Goal: Task Accomplishment & Management: Manage account settings

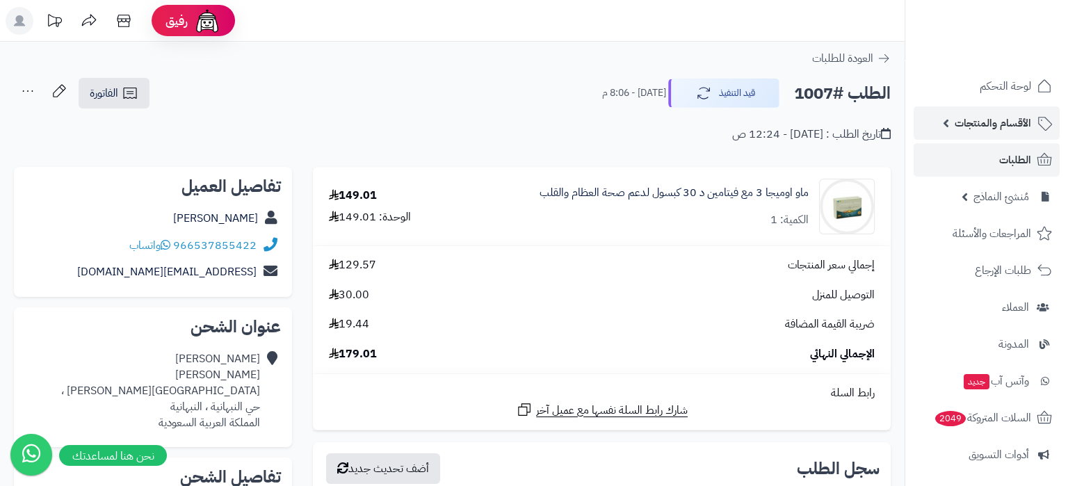
click at [1001, 124] on span "الأقسام والمنتجات" at bounding box center [992, 122] width 76 height 19
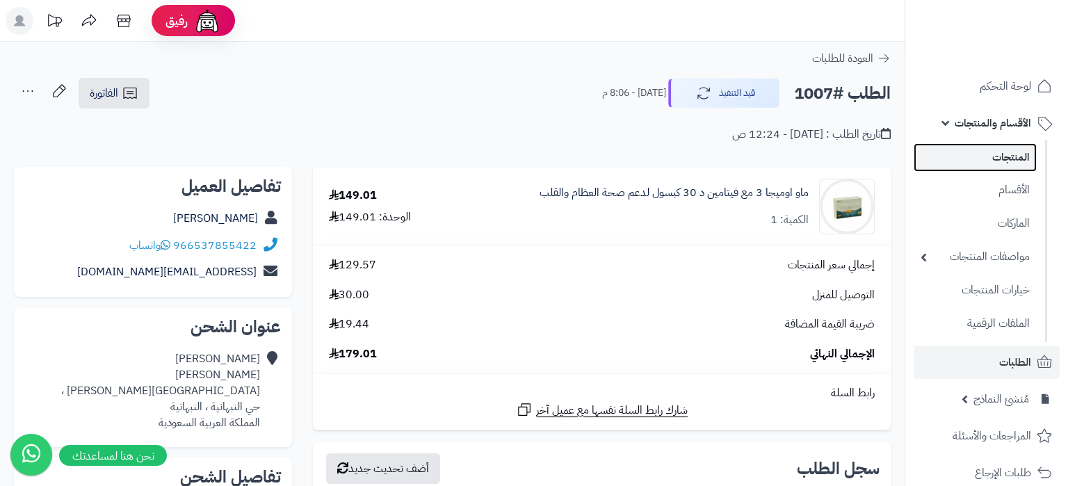
click at [1004, 146] on link "المنتجات" at bounding box center [974, 157] width 123 height 29
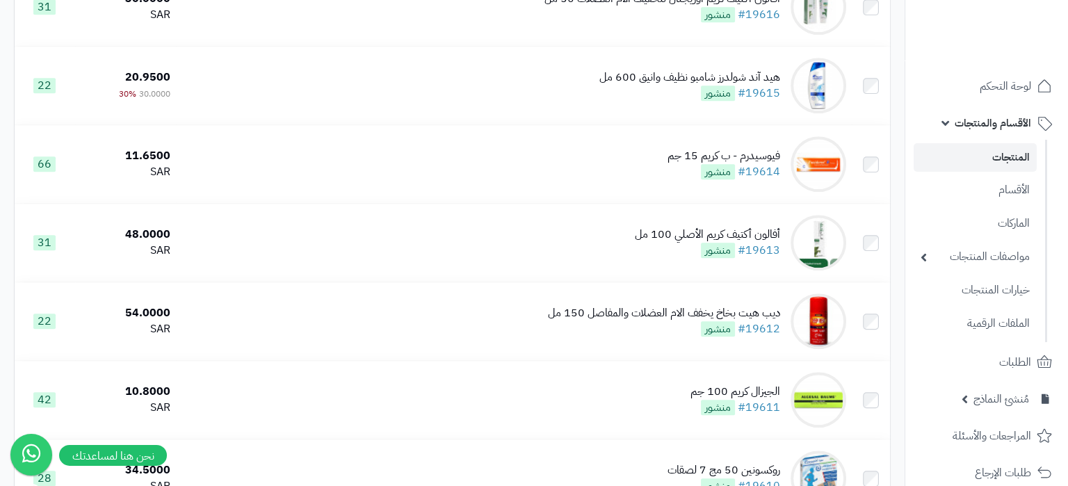
scroll to position [1217, 0]
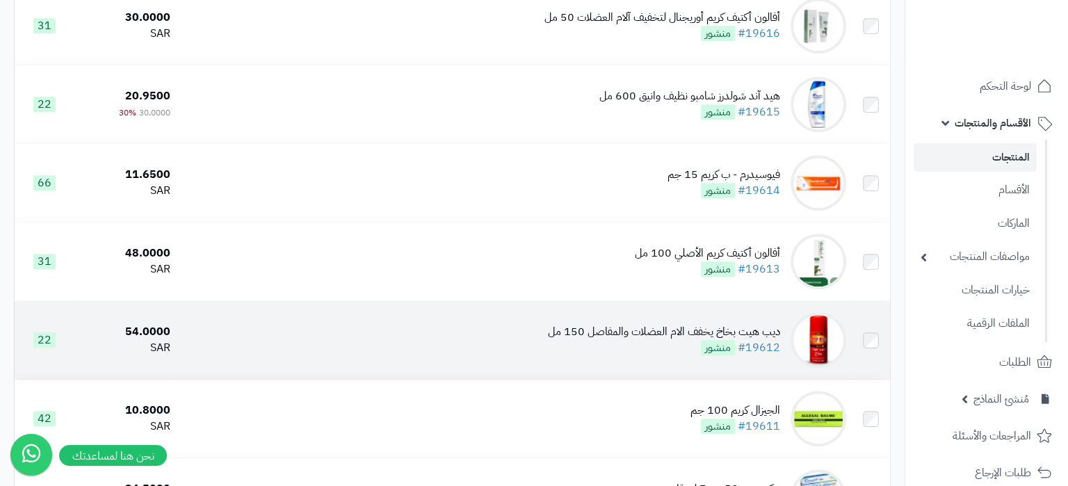
click at [643, 339] on div "ديب هيت بخاخ يخفف الام العضلات والمفاصل 150 مل" at bounding box center [664, 332] width 232 height 16
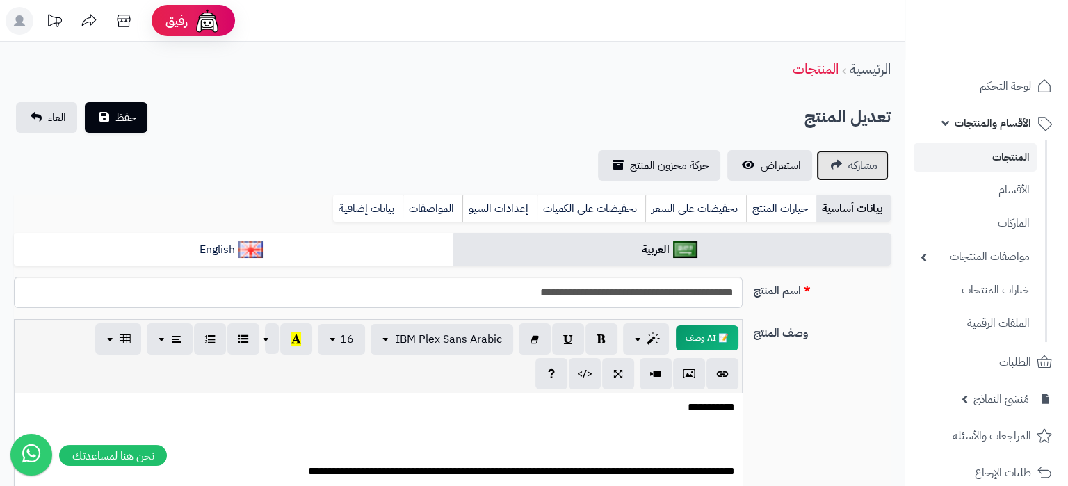
click at [855, 163] on span "مشاركه" at bounding box center [862, 165] width 29 height 17
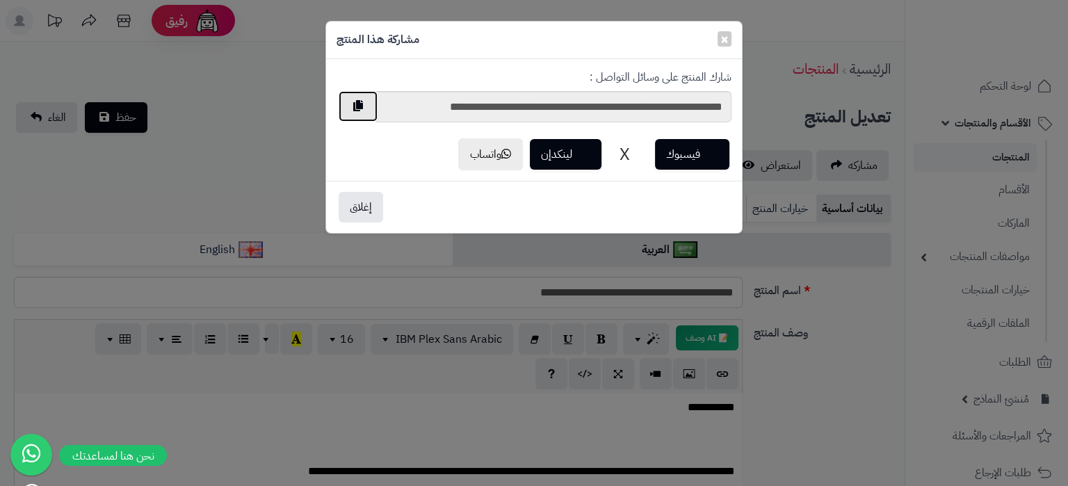
click at [368, 105] on button "button" at bounding box center [358, 106] width 39 height 31
click at [375, 108] on button "button" at bounding box center [358, 106] width 39 height 31
click at [357, 111] on button "button" at bounding box center [358, 106] width 39 height 31
click at [357, 214] on button "إغلاق" at bounding box center [361, 206] width 44 height 31
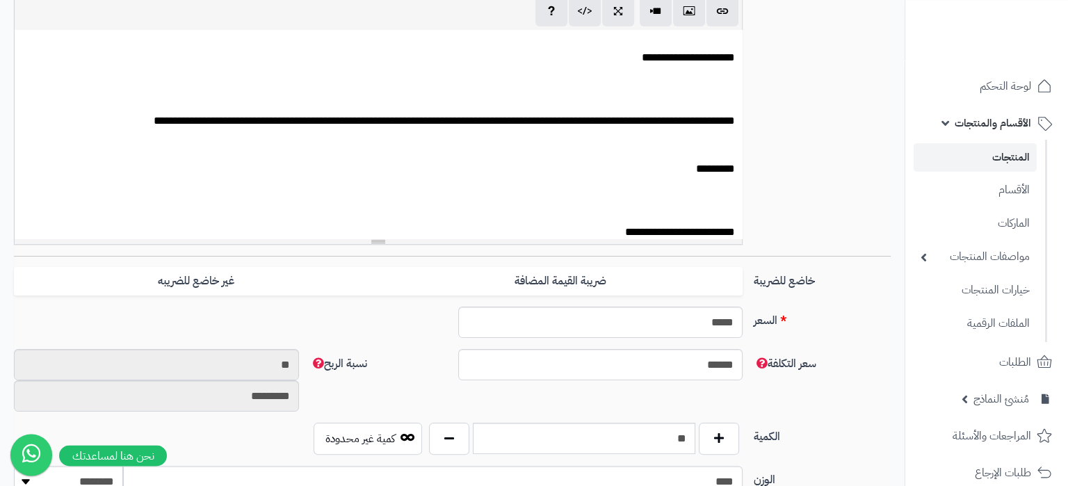
scroll to position [542, 0]
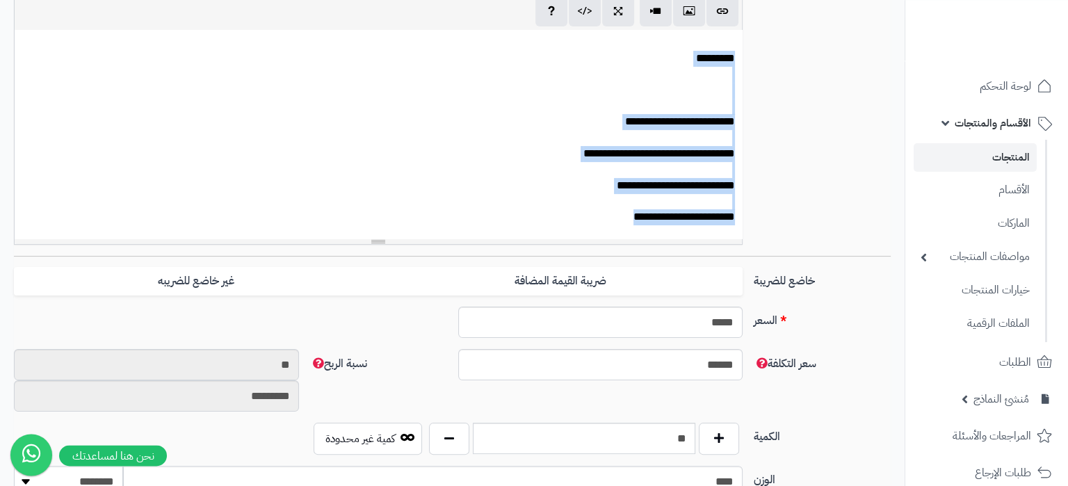
drag, startPoint x: 735, startPoint y: 57, endPoint x: 565, endPoint y: 299, distance: 295.8
click at [565, 238] on div "**********" at bounding box center [378, 134] width 727 height 209
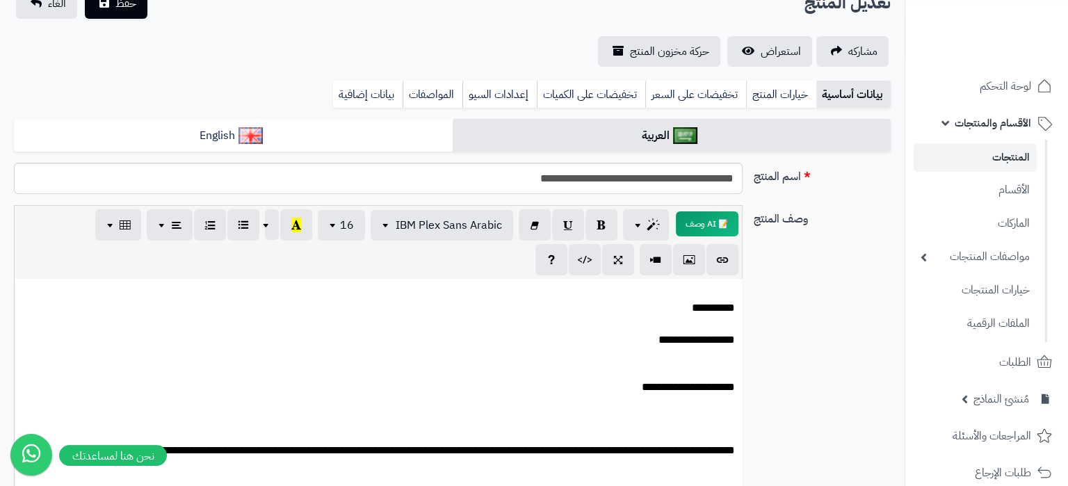
scroll to position [0, 0]
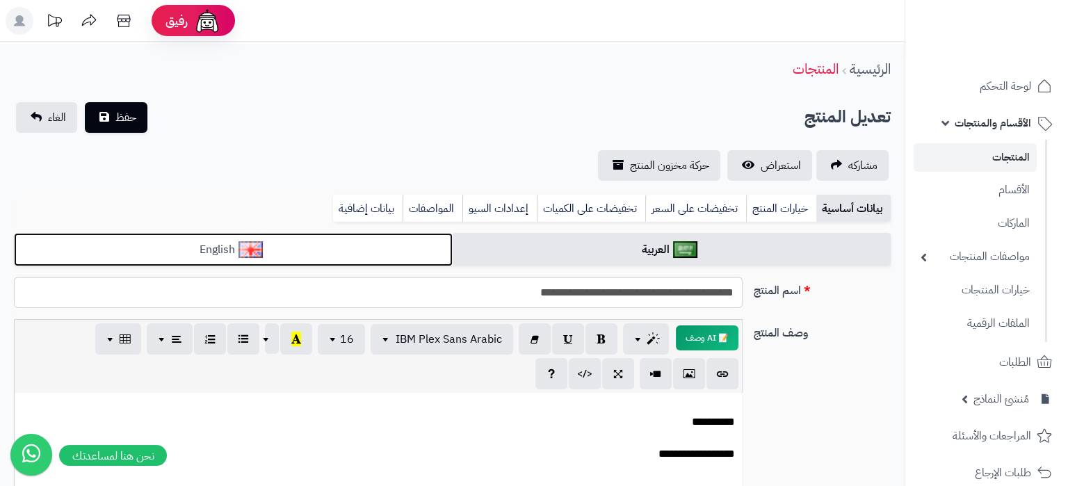
click at [374, 238] on link "English" at bounding box center [233, 250] width 439 height 34
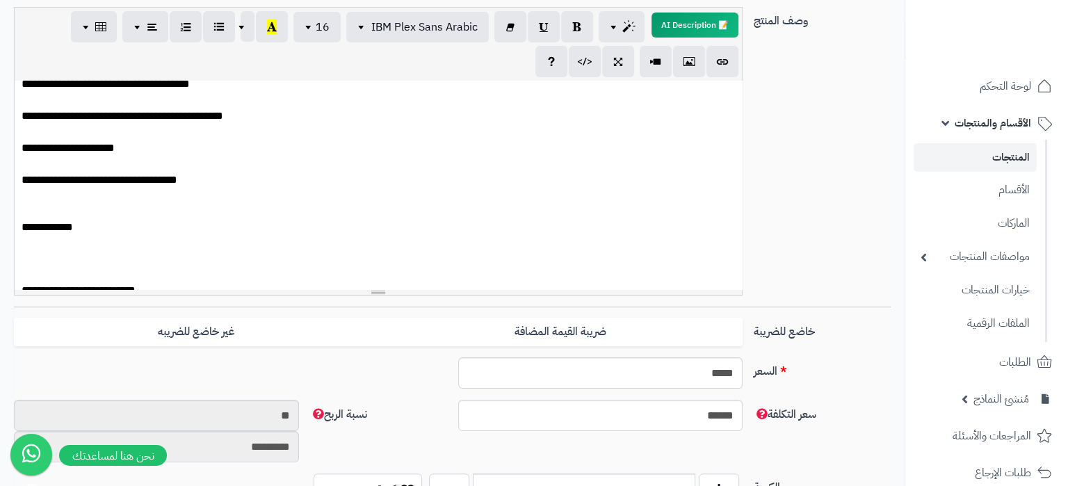
scroll to position [806, 0]
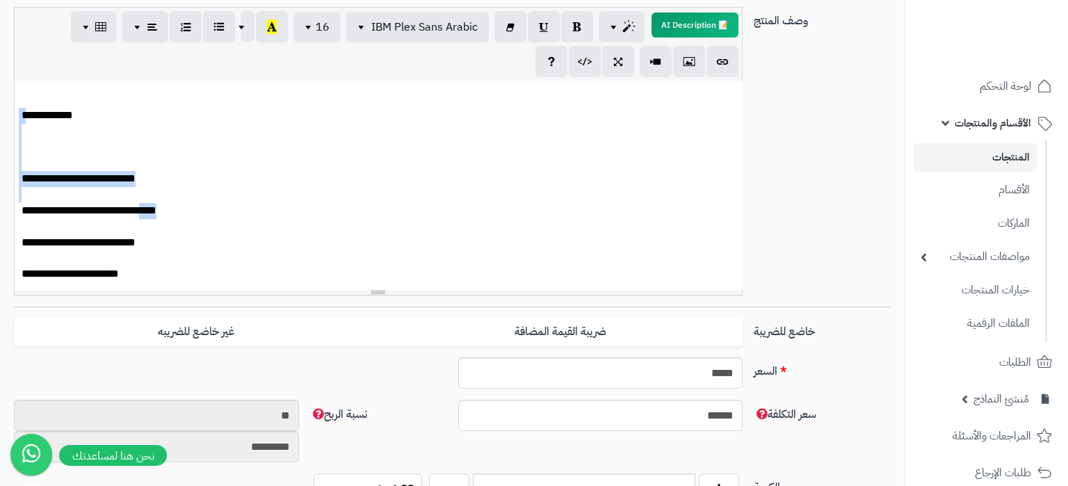
drag, startPoint x: 91, startPoint y: 110, endPoint x: 33, endPoint y: 214, distance: 119.5
drag, startPoint x: 111, startPoint y: 156, endPoint x: 33, endPoint y: 99, distance: 95.9
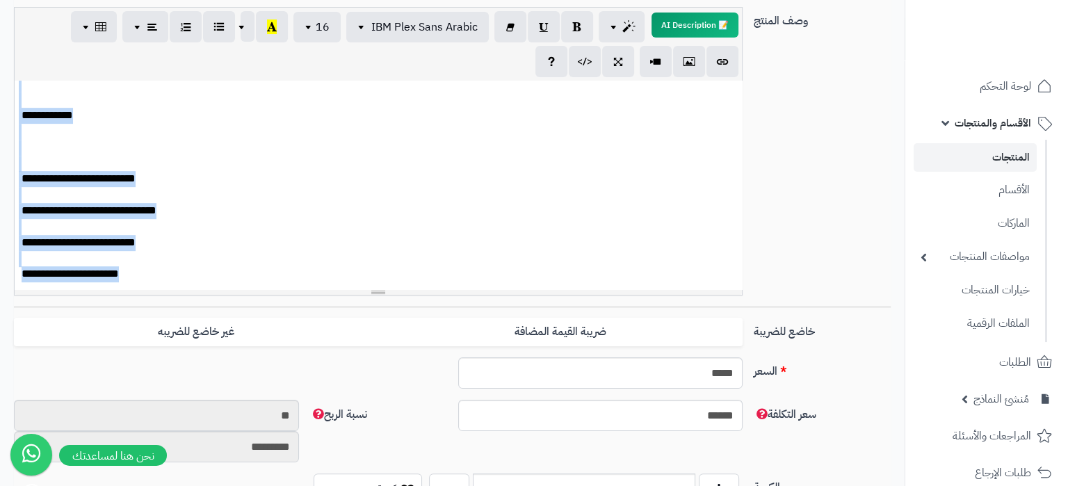
drag, startPoint x: 33, startPoint y: 99, endPoint x: 92, endPoint y: 311, distance: 219.9
click at [92, 289] on div "**********" at bounding box center [378, 185] width 727 height 209
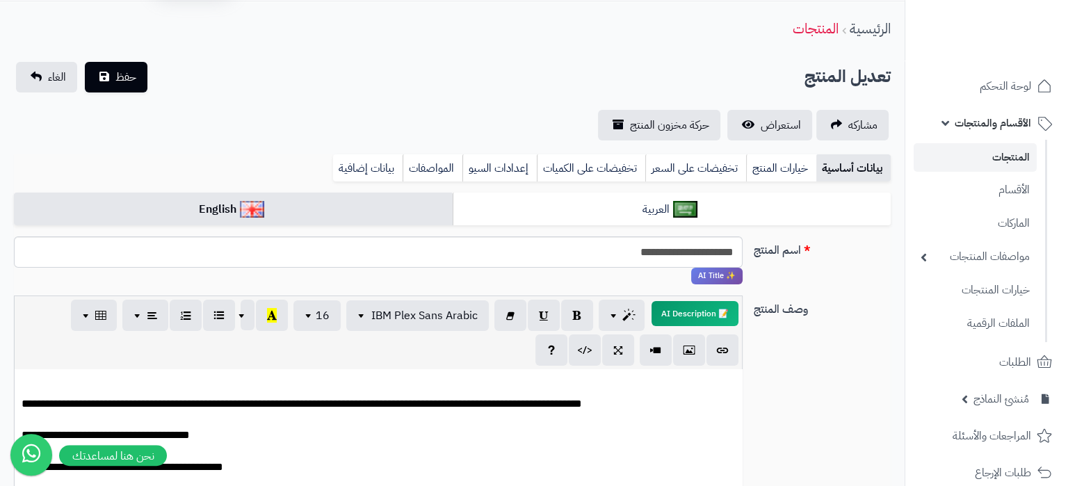
scroll to position [0, 0]
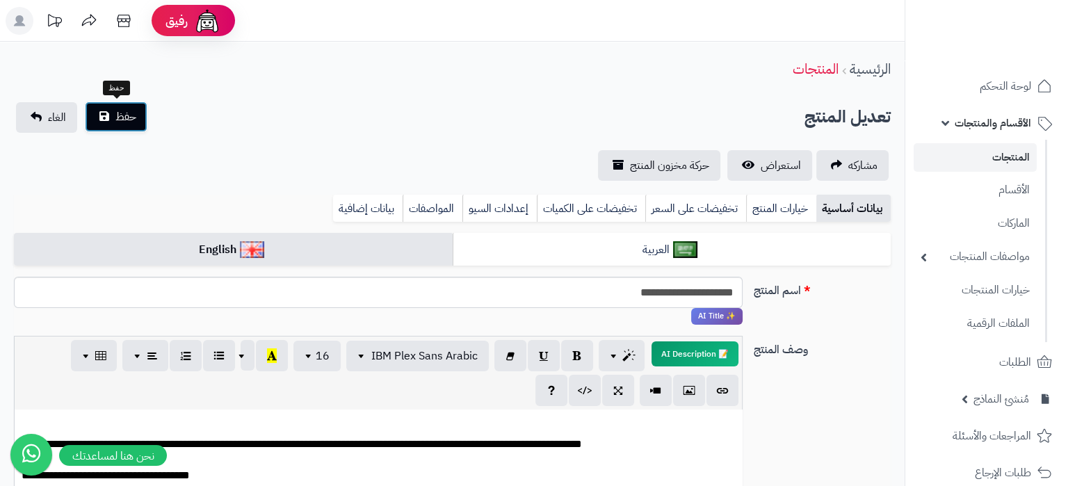
click at [136, 113] on span "حفظ" at bounding box center [125, 116] width 21 height 17
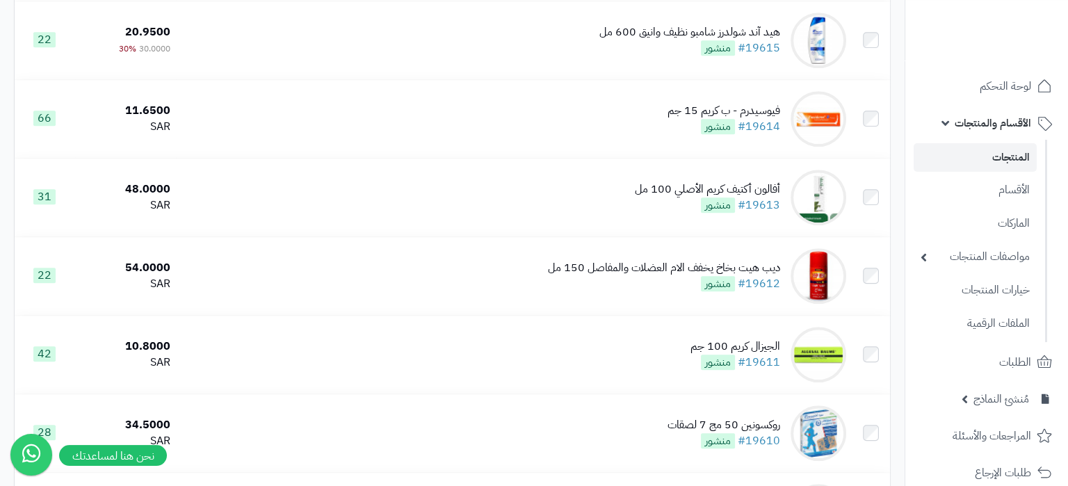
scroll to position [1332, 0]
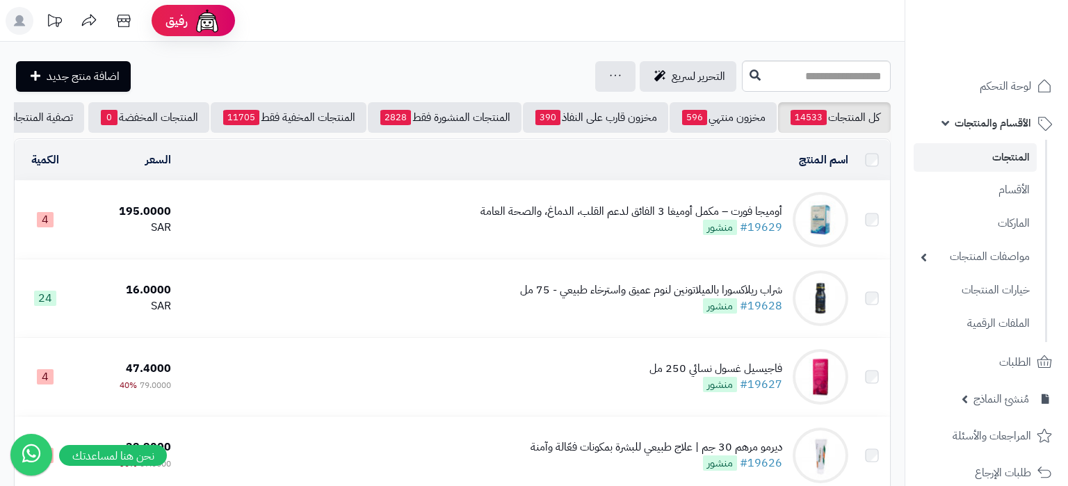
scroll to position [1332, 0]
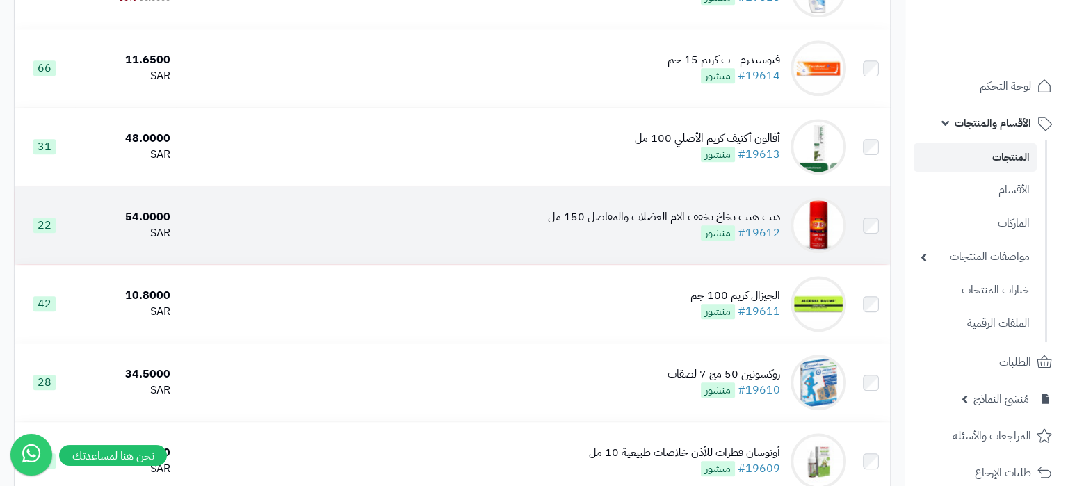
click at [410, 235] on td "ديب هيت بخاخ يخفف الام العضلات والمفاصل 150 مل #19612 منشور" at bounding box center [513, 225] width 675 height 78
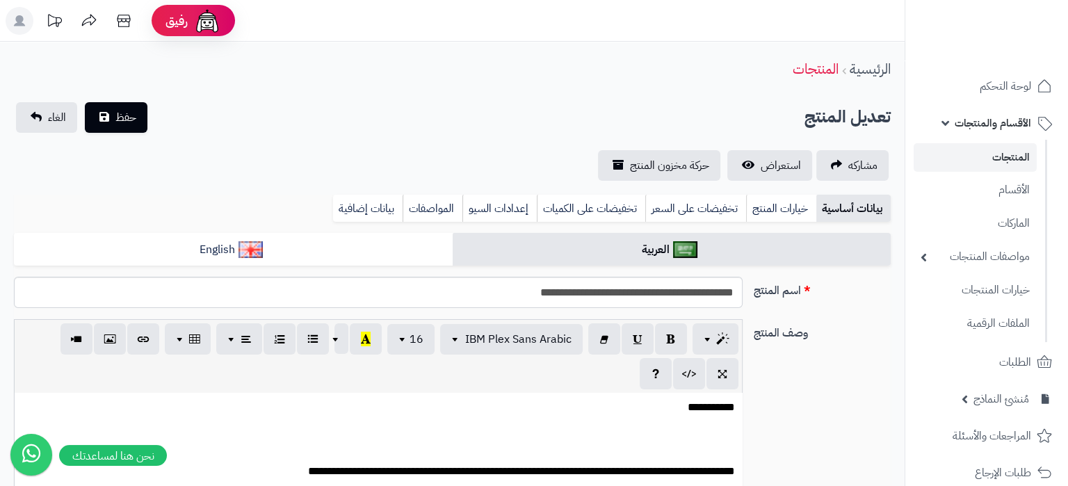
scroll to position [65, 0]
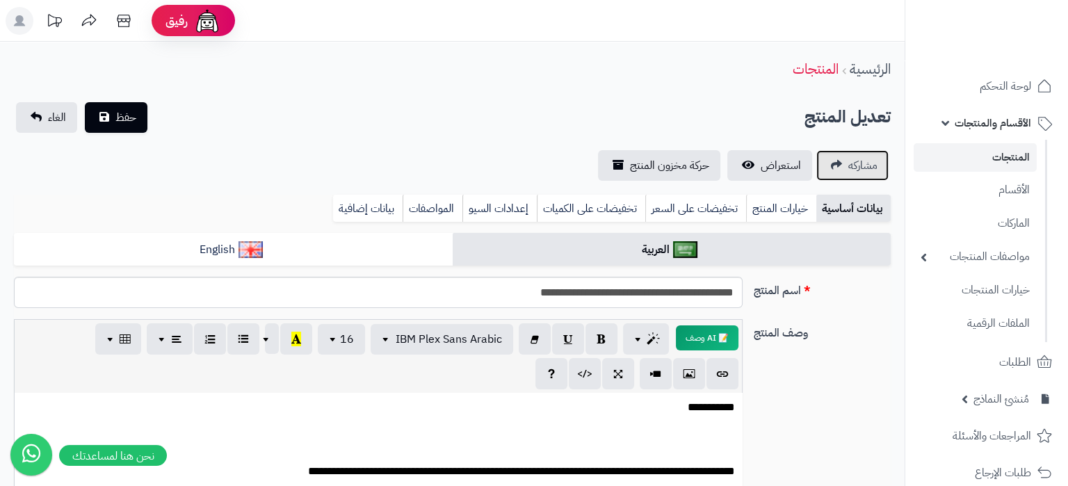
click at [854, 158] on span "مشاركه" at bounding box center [862, 165] width 29 height 17
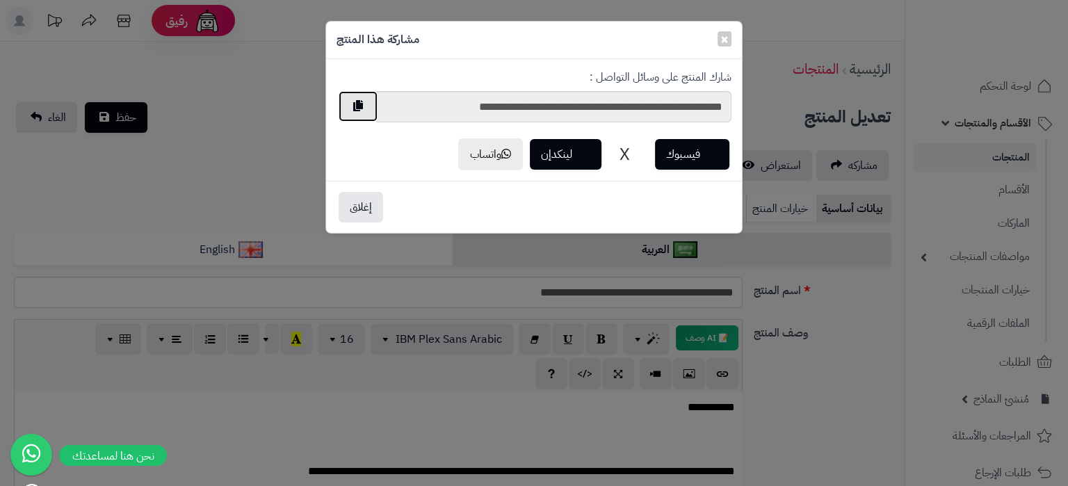
click at [360, 104] on button "button" at bounding box center [358, 106] width 39 height 31
click at [377, 115] on button "button" at bounding box center [358, 106] width 39 height 31
click at [721, 40] on span "×" at bounding box center [724, 38] width 8 height 21
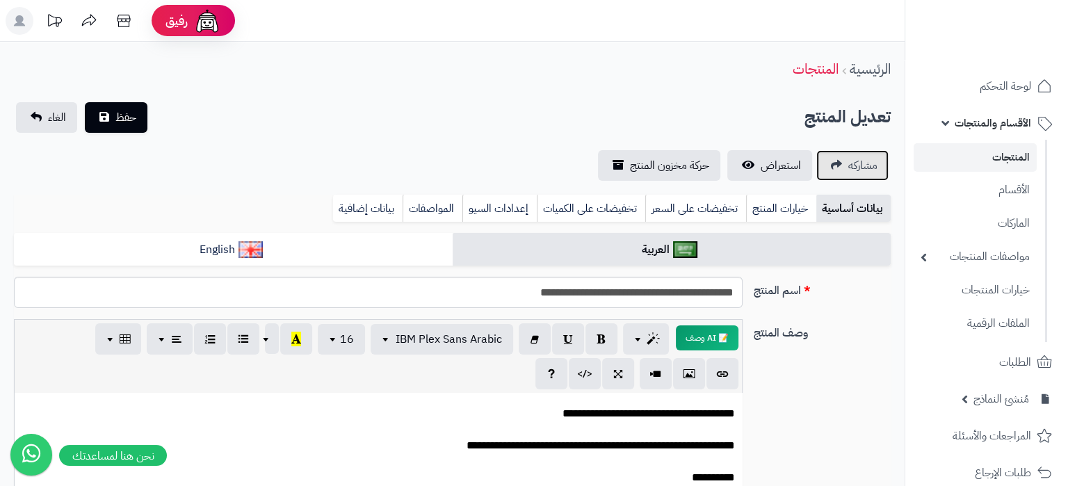
scroll to position [351, 0]
